Goal: Task Accomplishment & Management: Manage account settings

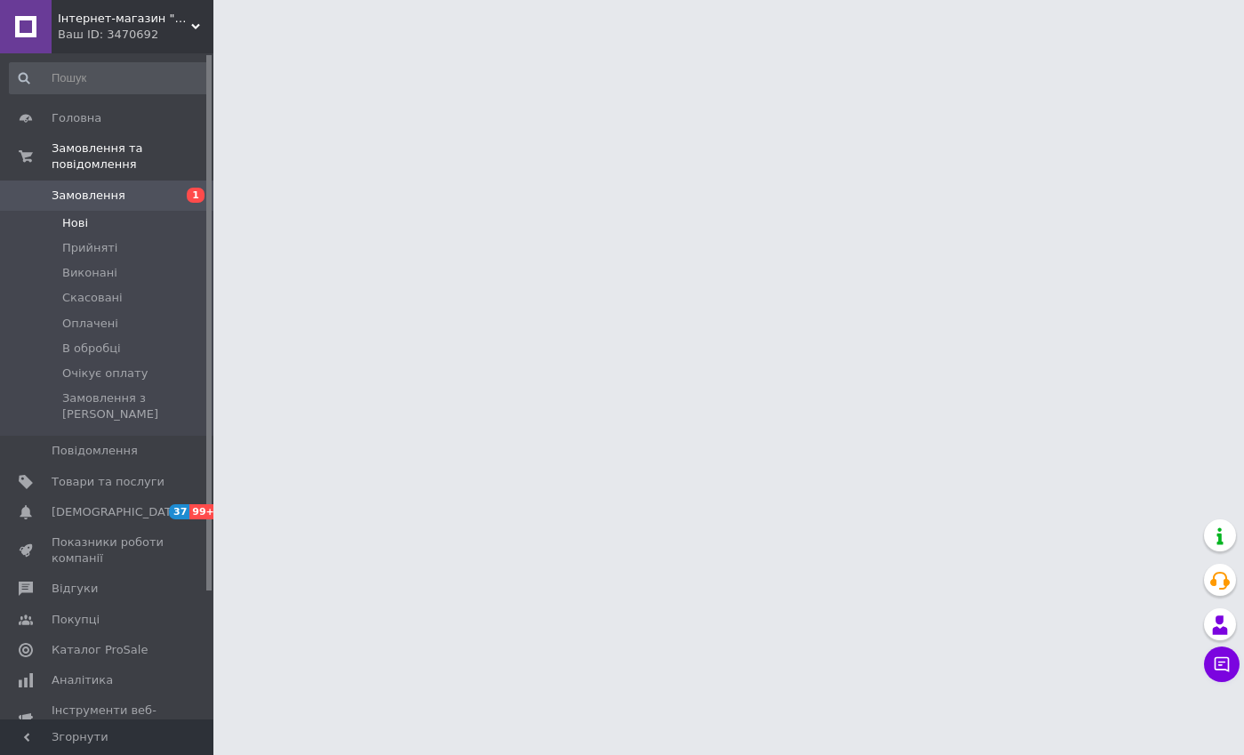
click at [115, 211] on li "Нові" at bounding box center [109, 223] width 219 height 25
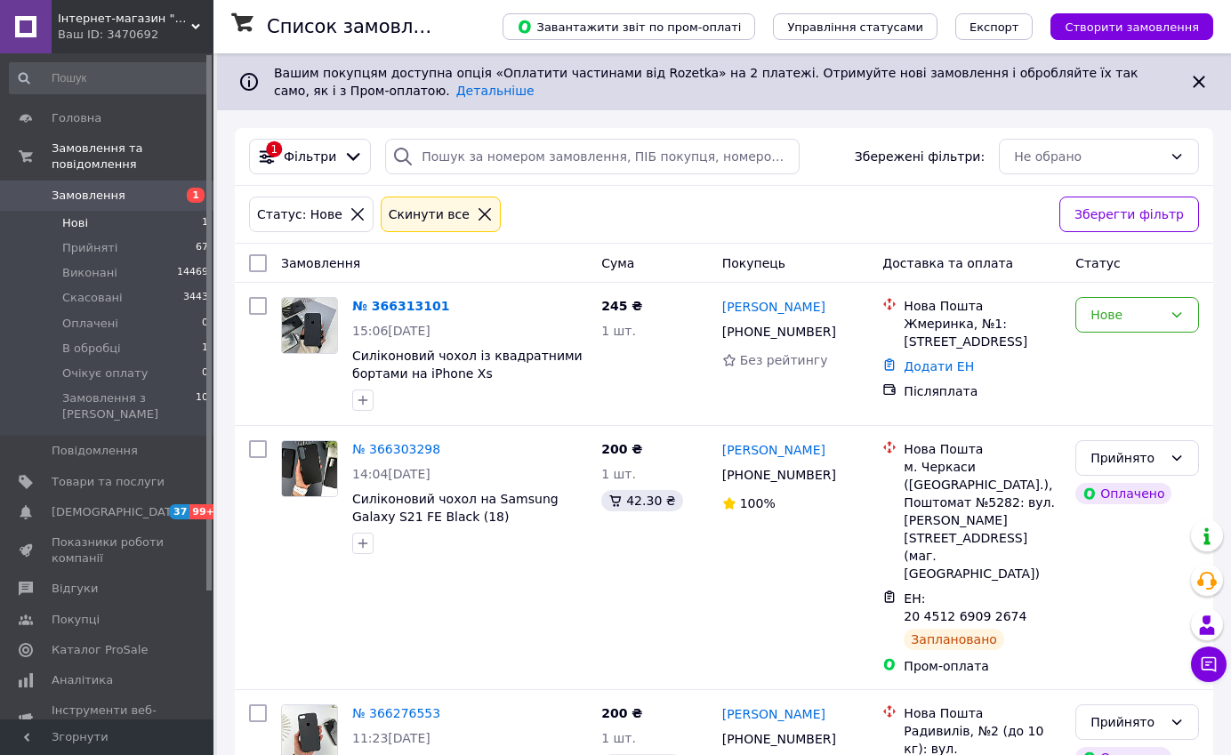
click at [133, 211] on li "Нові 1" at bounding box center [109, 223] width 219 height 25
click at [405, 304] on link "№ 366313101" at bounding box center [400, 306] width 97 height 14
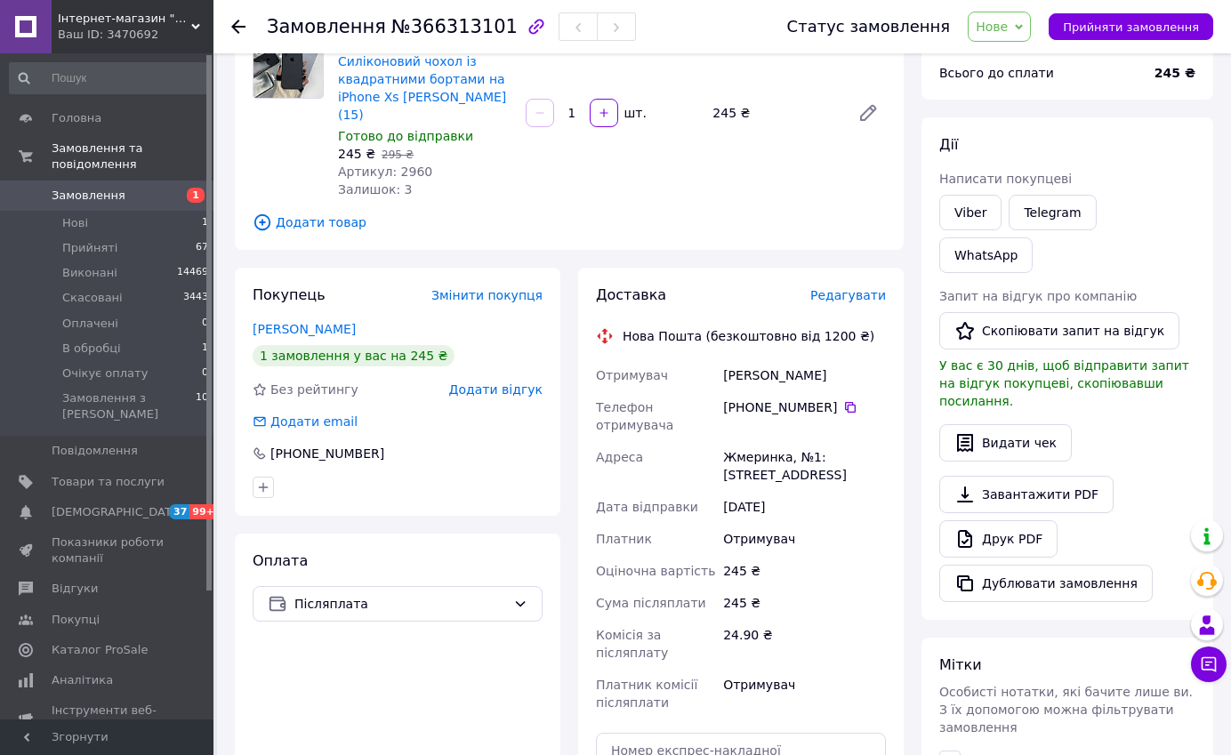
scroll to position [178, 0]
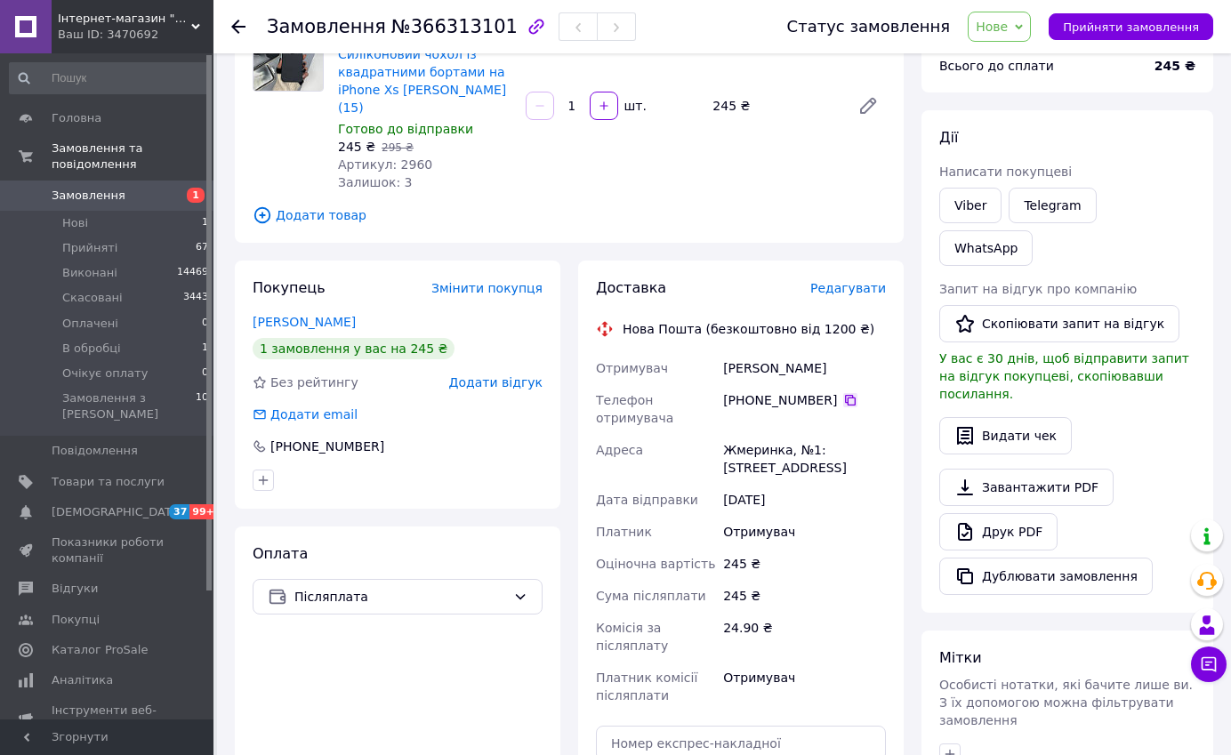
click at [845, 395] on icon at bounding box center [850, 400] width 11 height 11
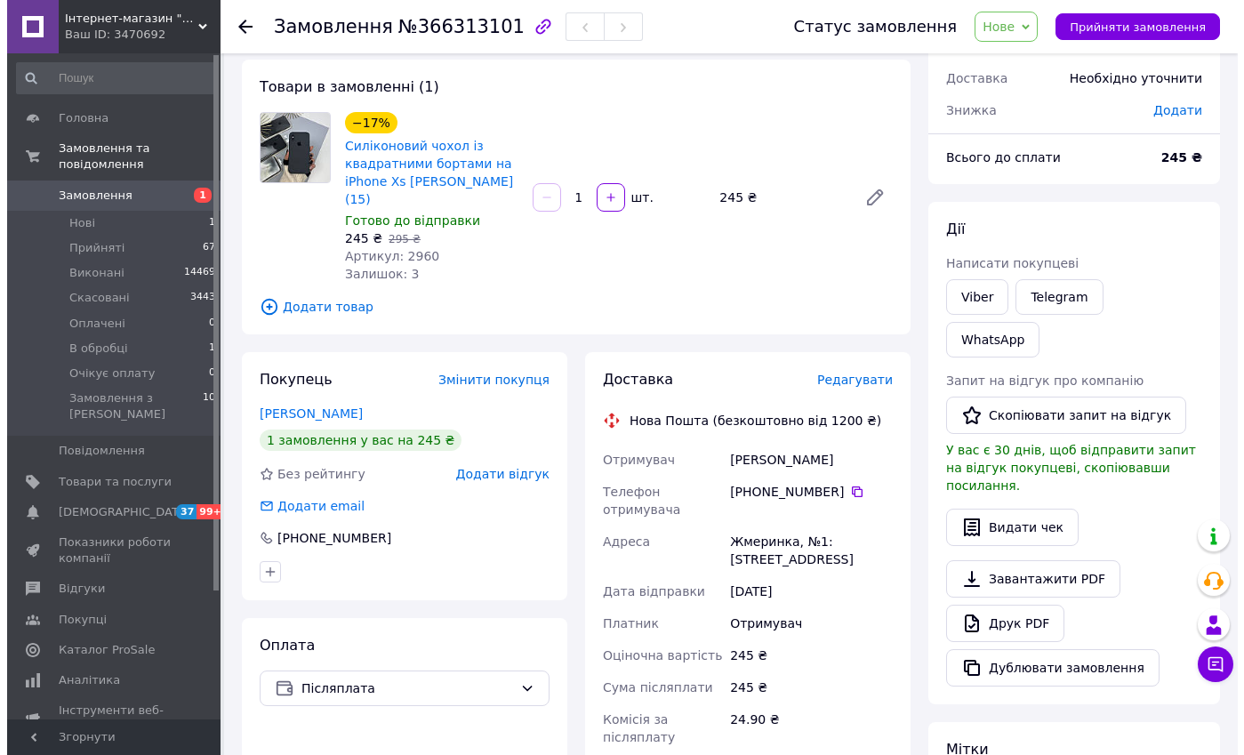
scroll to position [0, 0]
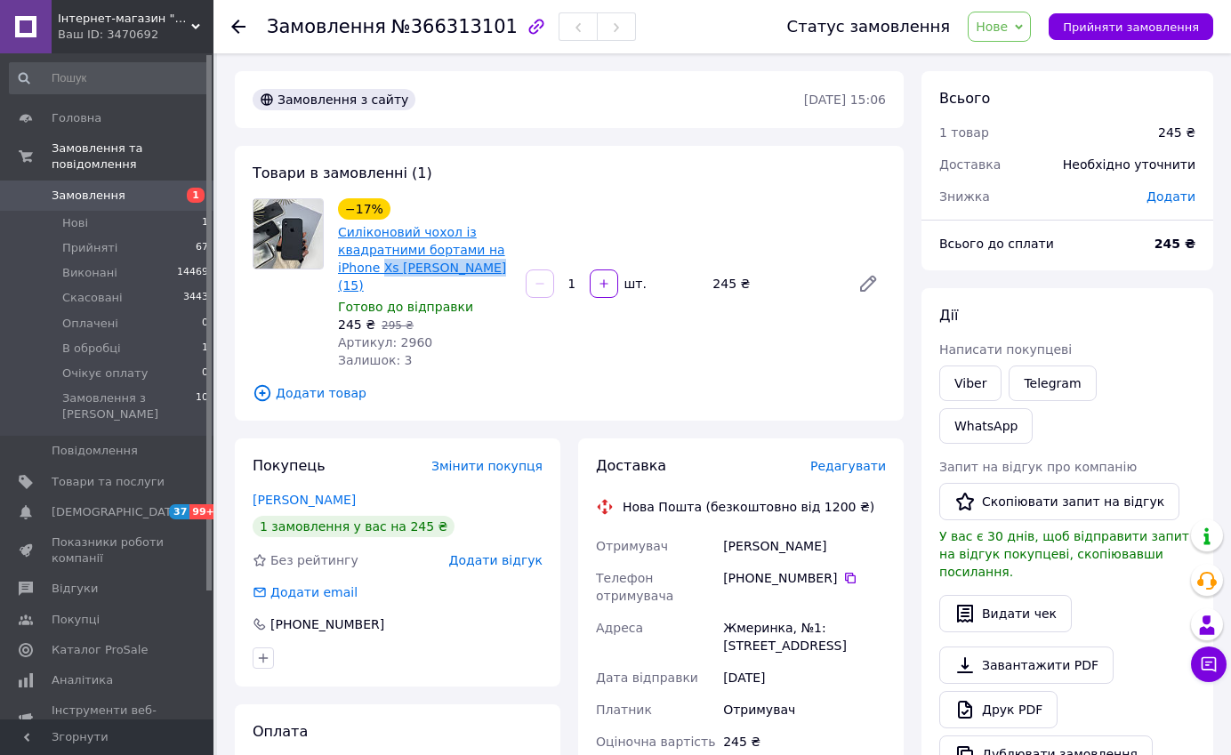
drag, startPoint x: 485, startPoint y: 268, endPoint x: 380, endPoint y: 271, distance: 105.0
click at [380, 271] on span "Силіконовий чохол із квадратними бортами на iPhone Xs [PERSON_NAME] (15)" at bounding box center [424, 258] width 173 height 71
copy link "Xs [PERSON_NAME] (15)"
drag, startPoint x: 721, startPoint y: 621, endPoint x: 721, endPoint y: 599, distance: 22.2
click at [721, 618] on div "Жмеринка, №1: [STREET_ADDRESS]" at bounding box center [805, 637] width 170 height 50
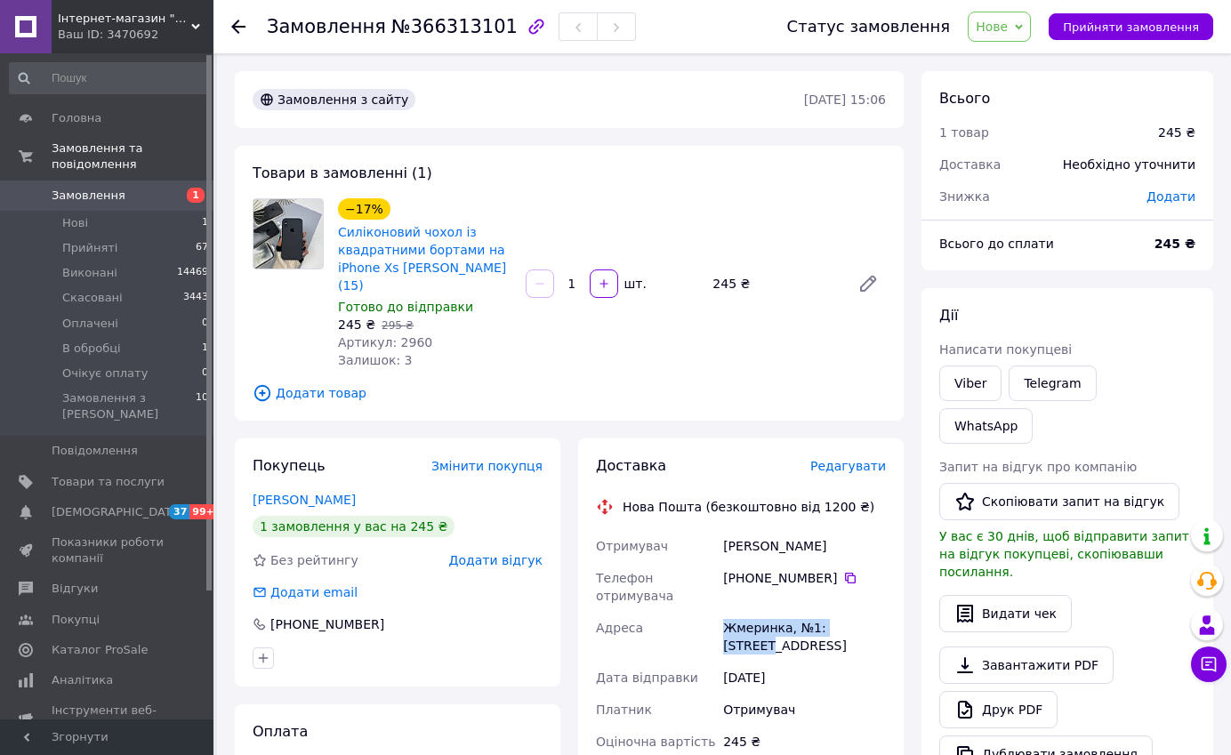
click at [729, 612] on div "Жмеринка, №1: [STREET_ADDRESS]" at bounding box center [805, 637] width 170 height 50
drag, startPoint x: 725, startPoint y: 606, endPoint x: 843, endPoint y: 628, distance: 120.4
click at [842, 628] on div "Жмеринка, №1: [STREET_ADDRESS]" at bounding box center [805, 637] width 170 height 50
copy div "Жмеринка, №1: [STREET_ADDRESS]"
click at [608, 383] on span "Додати товар" at bounding box center [569, 393] width 633 height 20
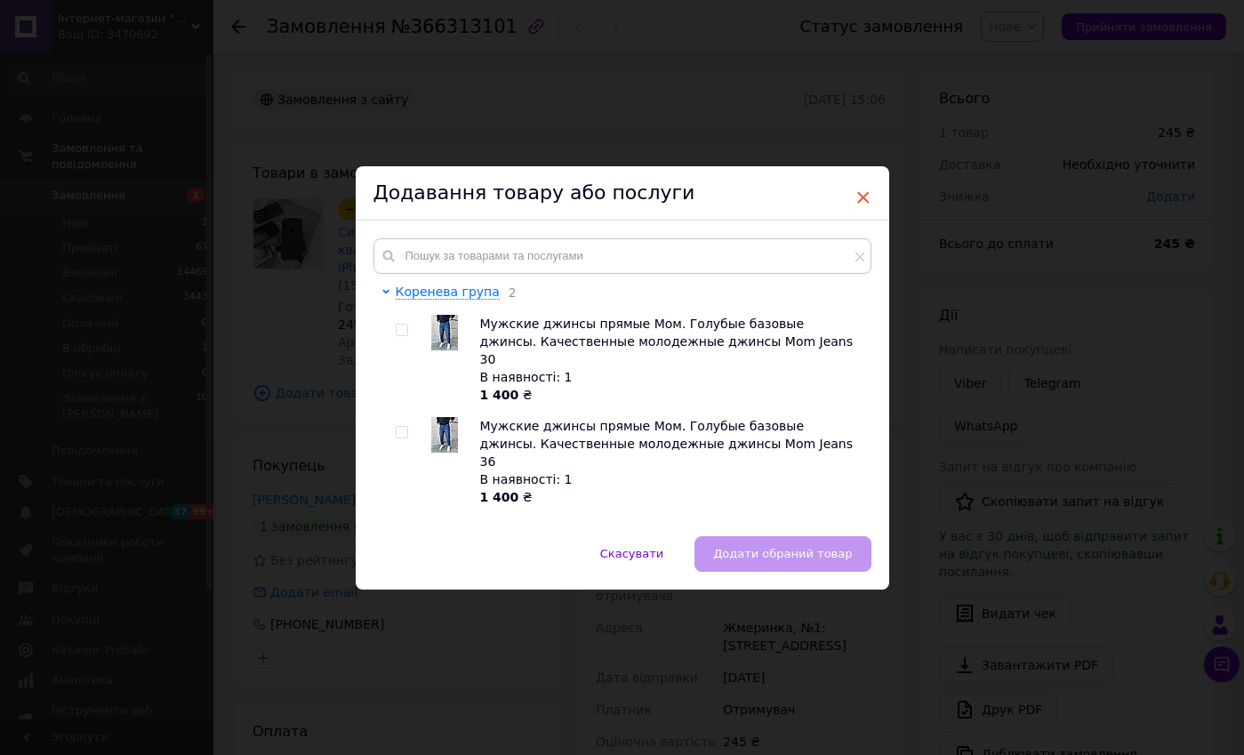
click at [864, 188] on span "×" at bounding box center [864, 197] width 16 height 30
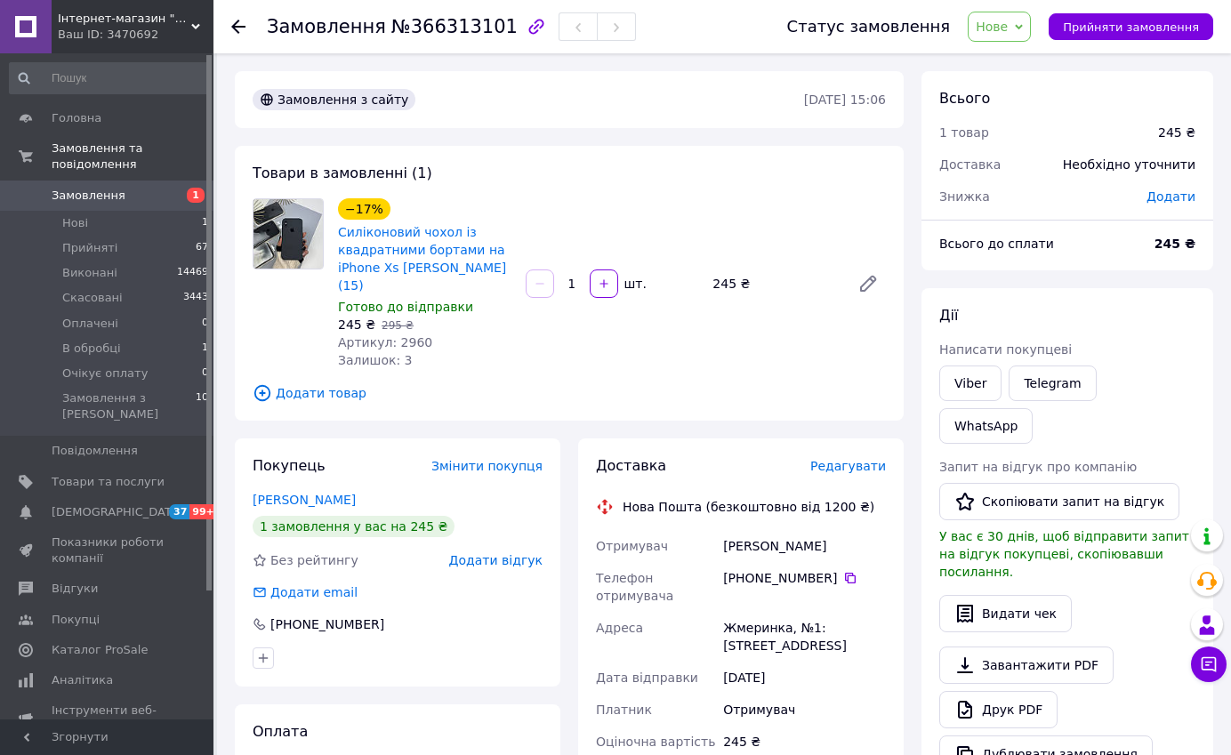
click at [1008, 27] on span "Нове" at bounding box center [992, 27] width 32 height 14
click at [1051, 170] on li "В обробці" at bounding box center [1020, 169] width 103 height 27
click at [872, 459] on span "Редагувати" at bounding box center [848, 466] width 76 height 14
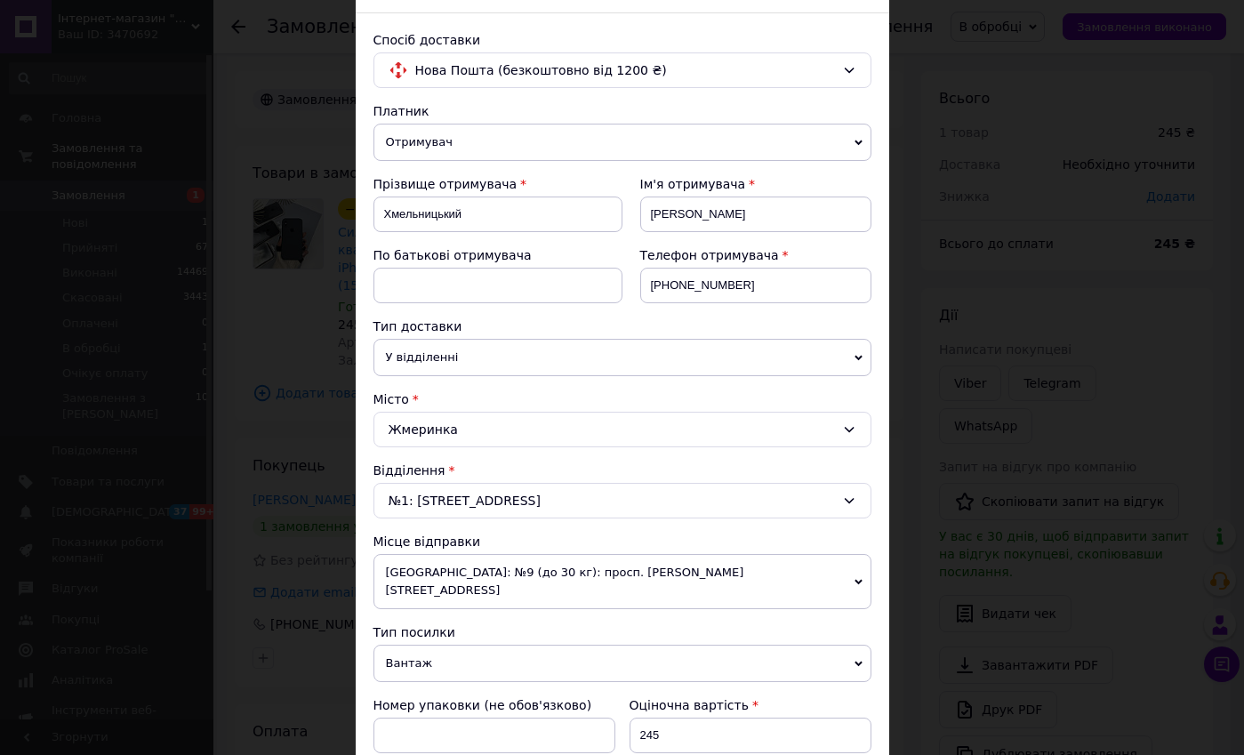
scroll to position [356, 0]
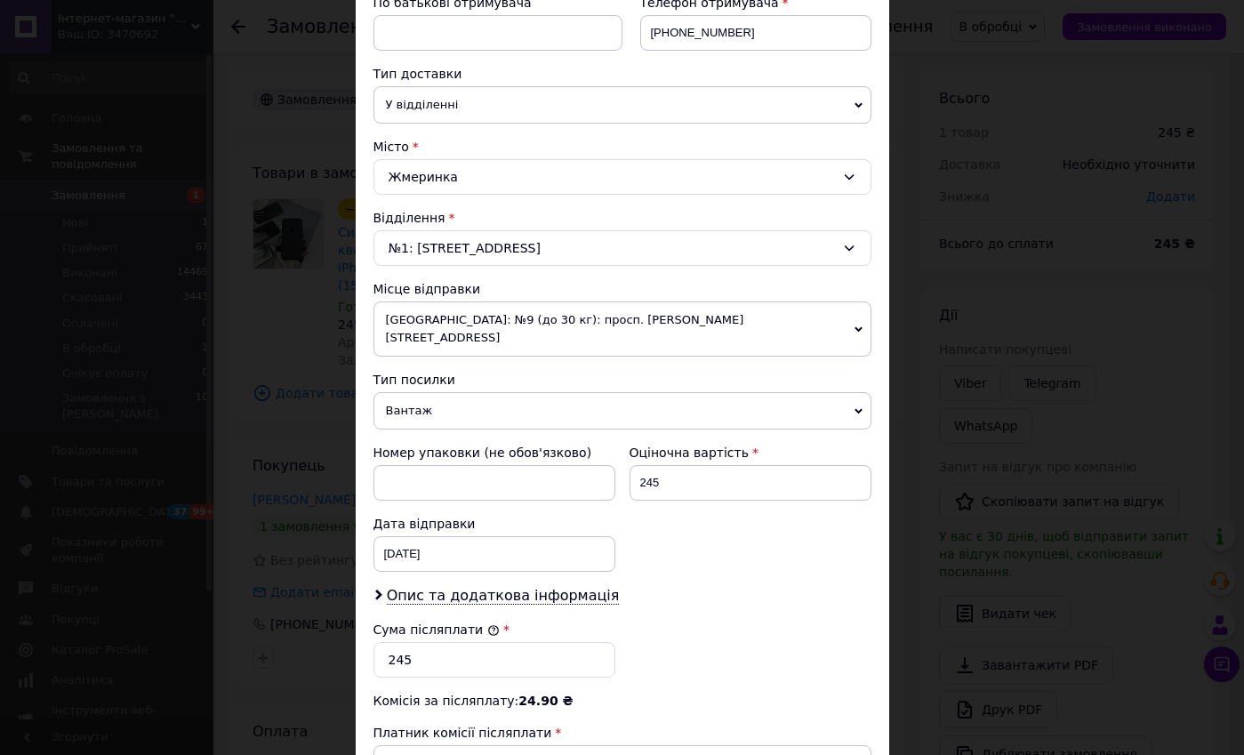
click at [501, 392] on span "Вантаж" at bounding box center [623, 410] width 498 height 37
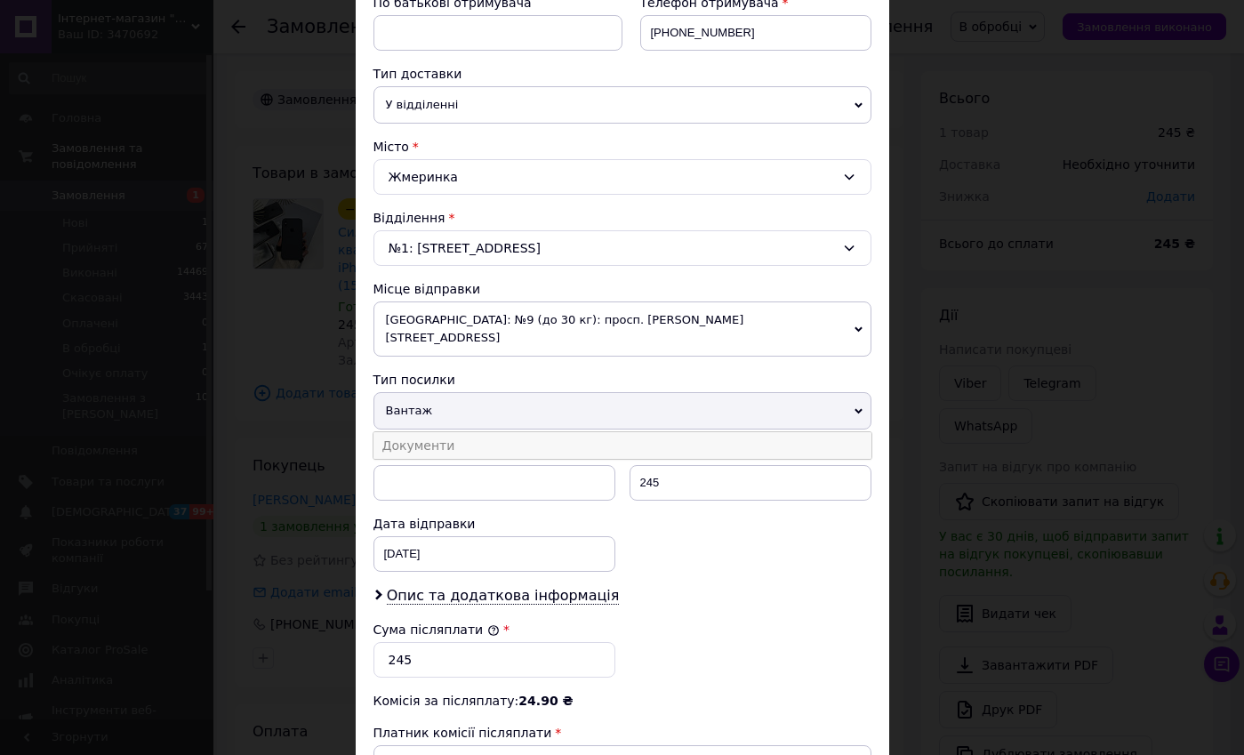
click at [507, 432] on li "Документи" at bounding box center [623, 445] width 498 height 27
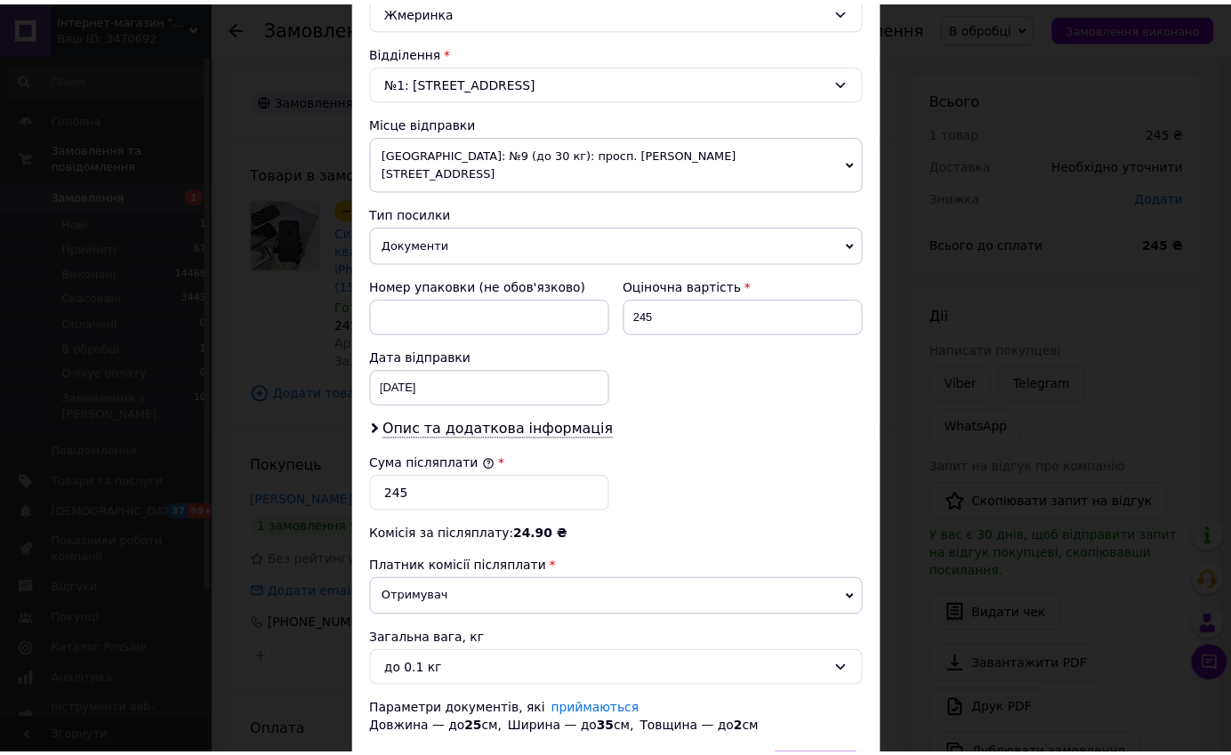
scroll to position [620, 0]
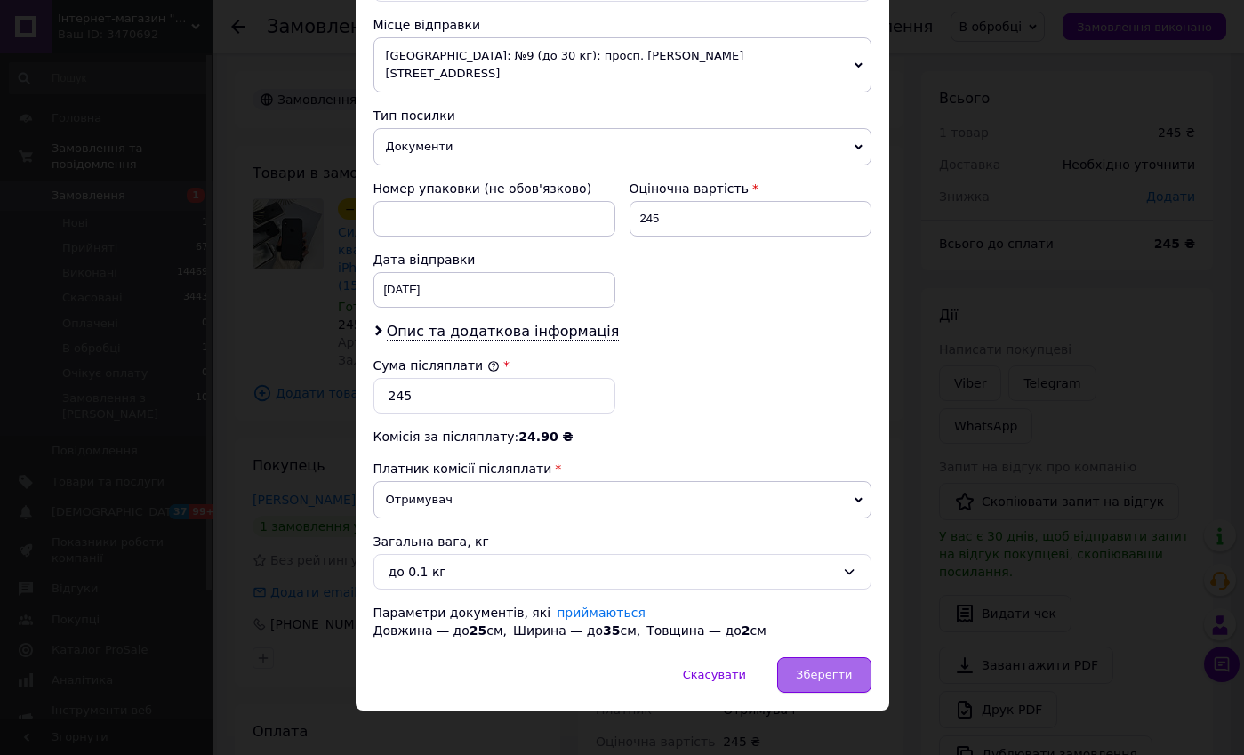
click at [822, 665] on div "Зберегти" at bounding box center [823, 675] width 93 height 36
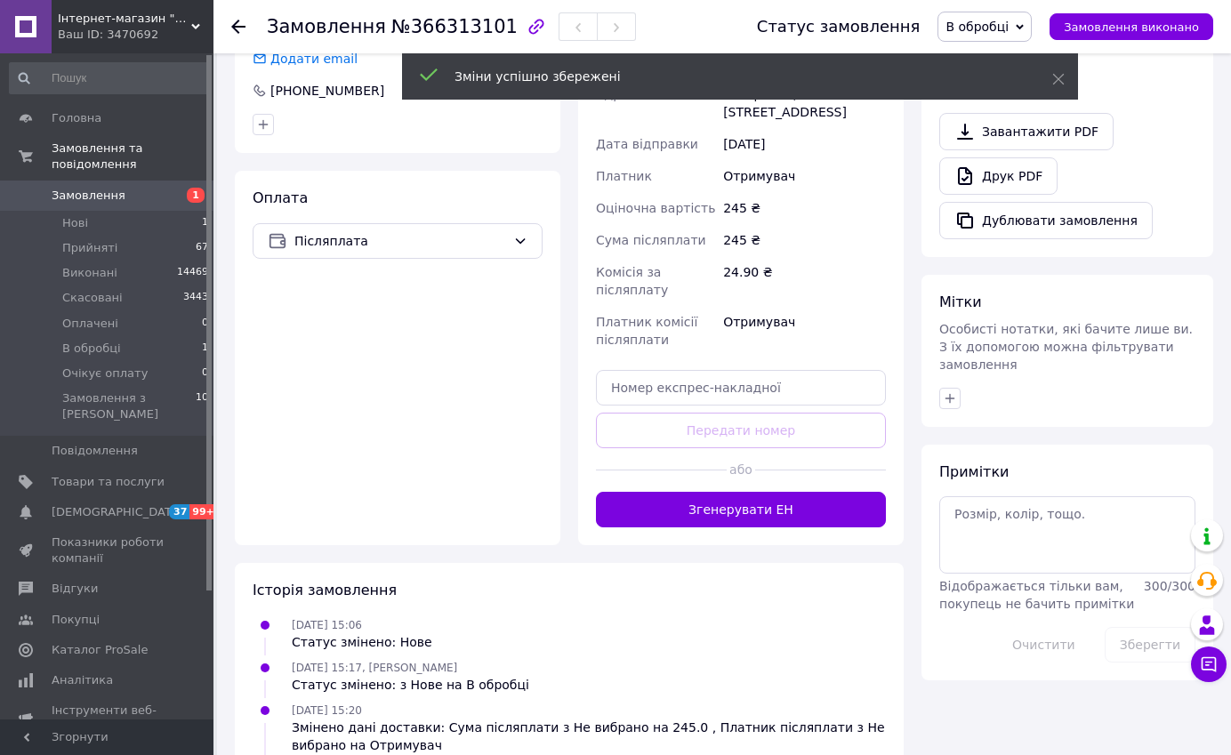
drag, startPoint x: 756, startPoint y: 479, endPoint x: 772, endPoint y: 464, distance: 21.4
click at [756, 492] on button "Згенерувати ЕН" at bounding box center [741, 510] width 290 height 36
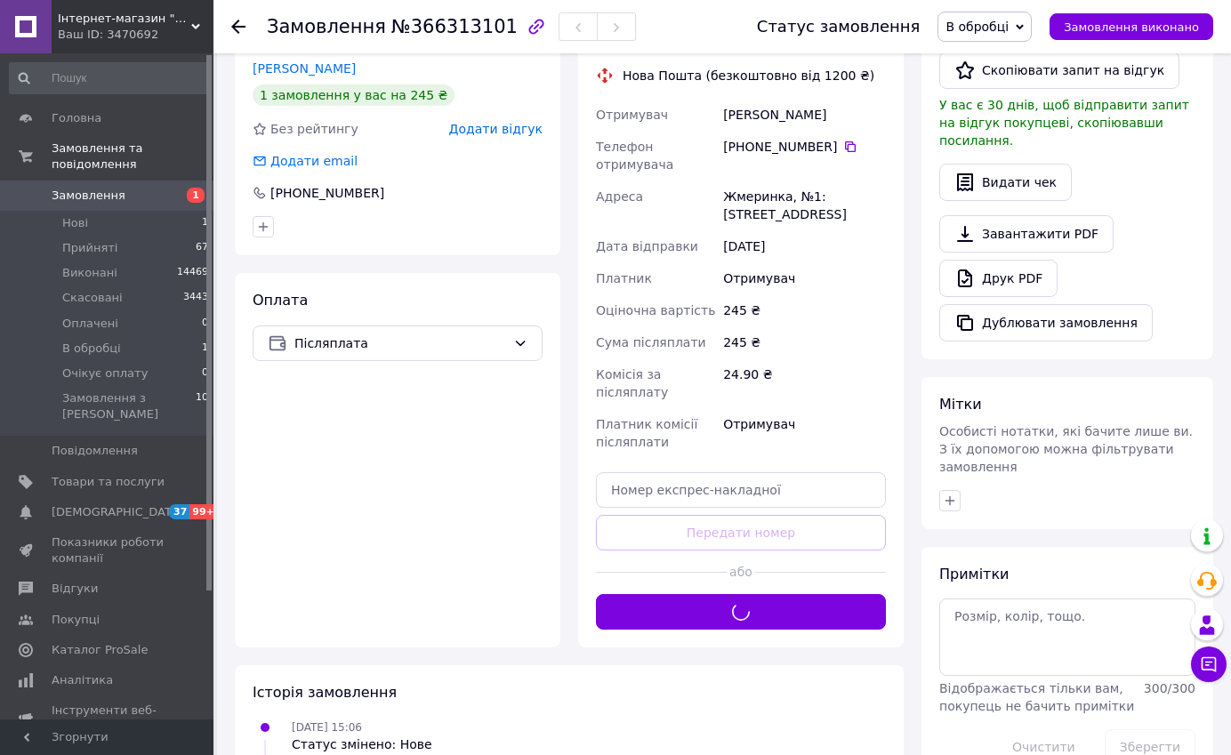
scroll to position [267, 0]
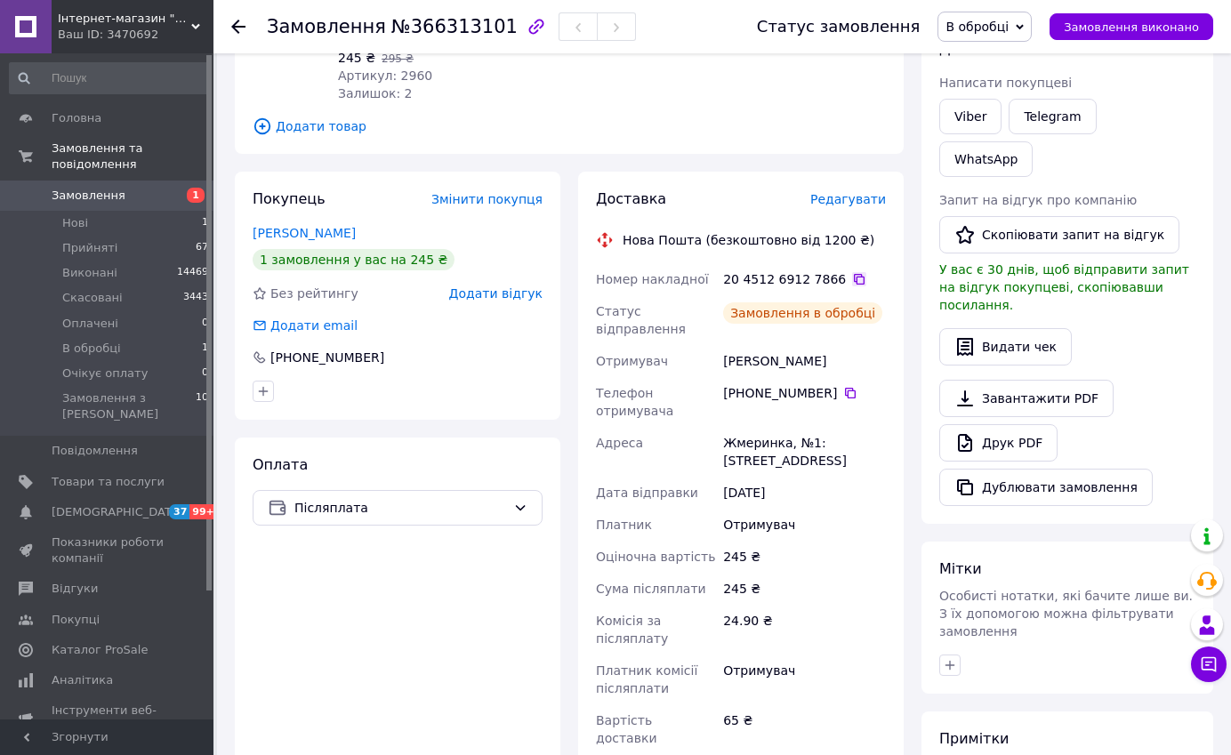
click at [852, 272] on icon at bounding box center [859, 279] width 14 height 14
click at [586, 338] on div "Доставка Редагувати Нова Пошта (безкоштовно від 1200 ₴) Номер накладної 20 4512…" at bounding box center [741, 497] width 326 height 650
drag, startPoint x: 993, startPoint y: 28, endPoint x: 999, endPoint y: 48, distance: 20.5
click at [993, 28] on span "В обробці" at bounding box center [977, 27] width 63 height 14
drag, startPoint x: 1004, startPoint y: 60, endPoint x: 990, endPoint y: 65, distance: 15.2
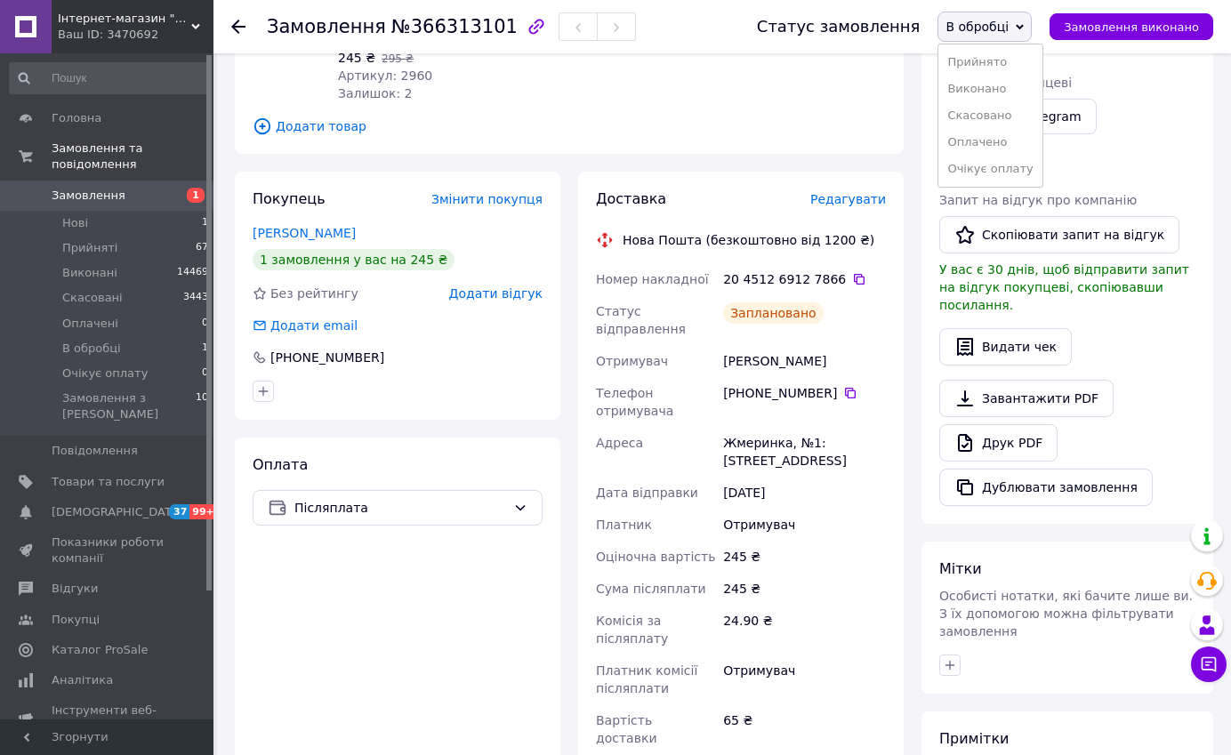
click at [1003, 61] on li "Прийнято" at bounding box center [989, 62] width 103 height 27
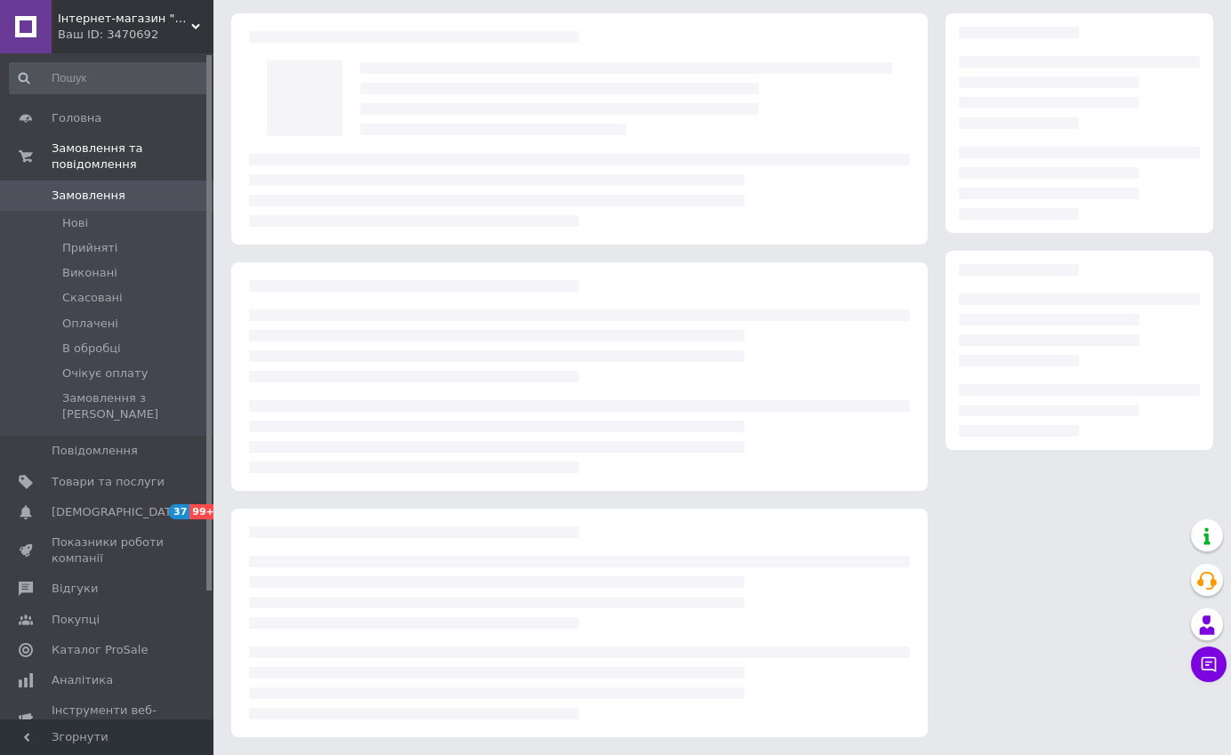
scroll to position [58, 0]
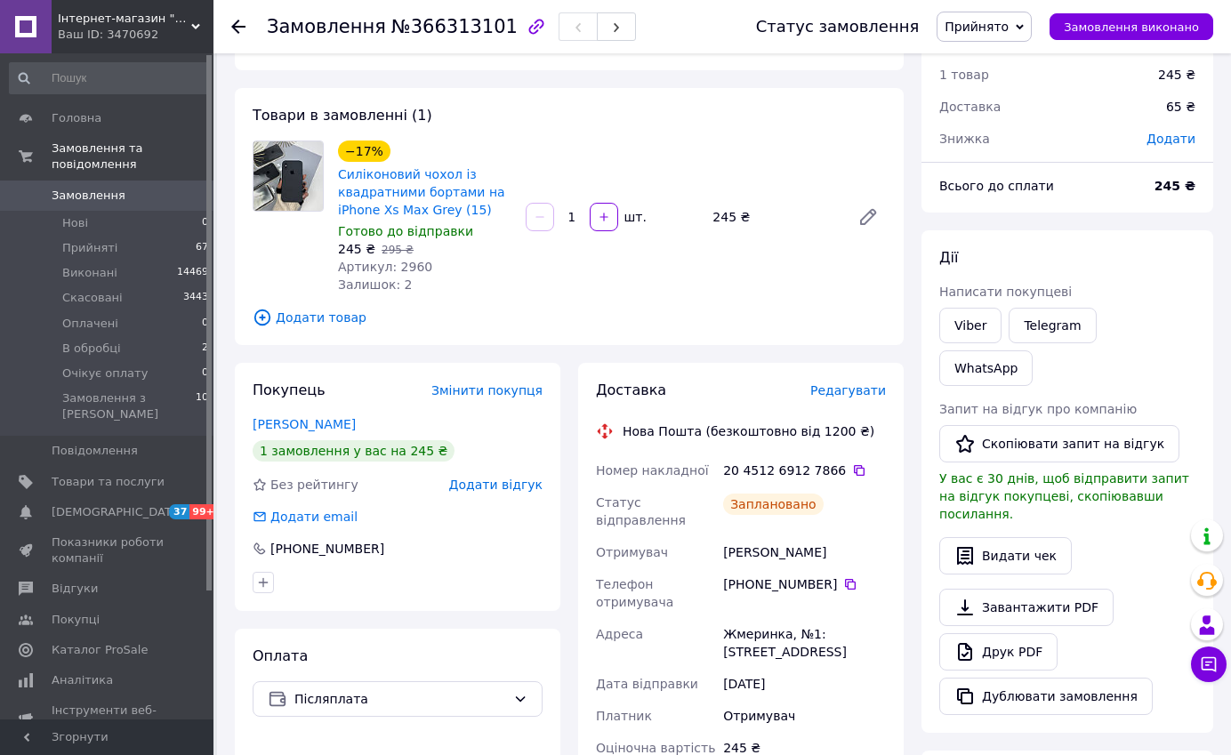
click at [483, 292] on div "Залишок: 2" at bounding box center [424, 285] width 173 height 18
click at [120, 336] on li "В обробці 2" at bounding box center [109, 348] width 219 height 25
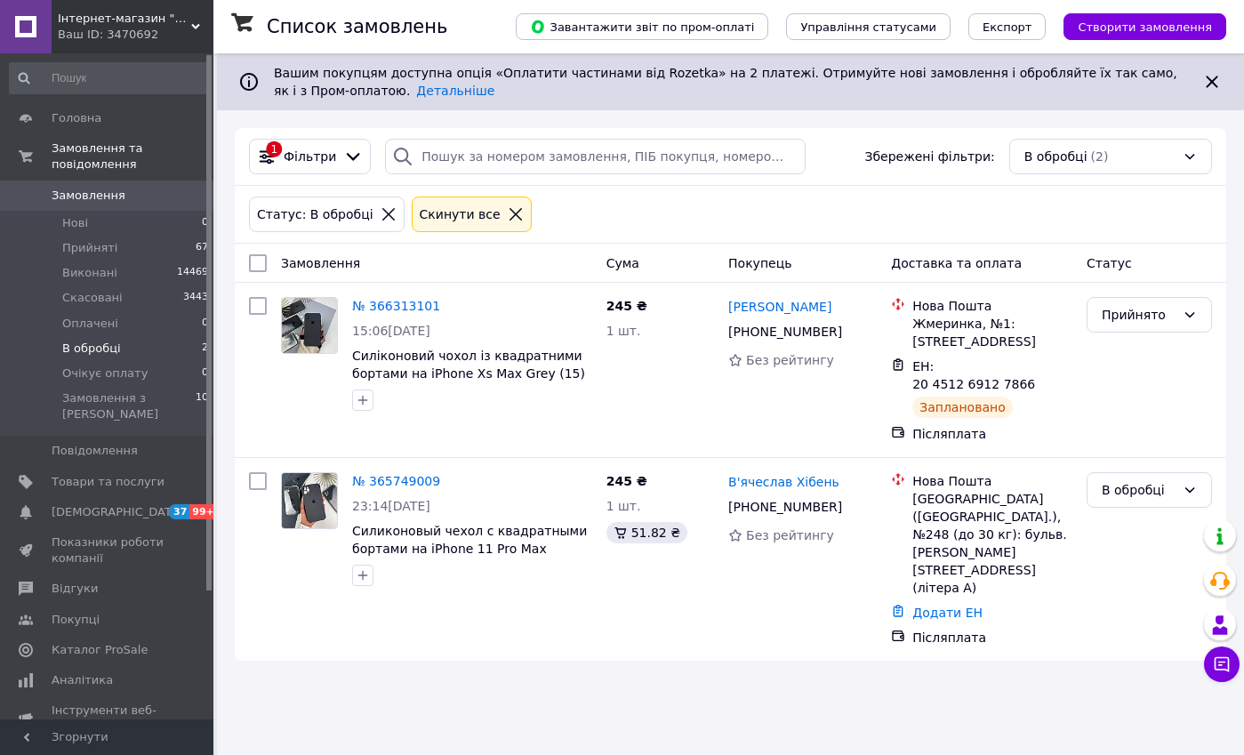
click at [705, 198] on div "Статус: В обробці Cкинути все" at bounding box center [731, 214] width 971 height 43
